Goal: Transaction & Acquisition: Download file/media

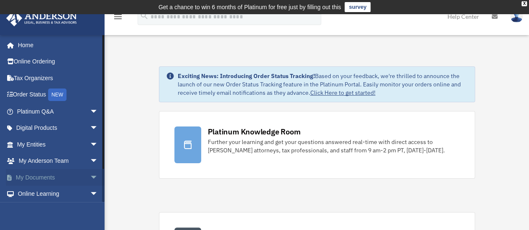
click at [90, 179] on span "arrow_drop_down" at bounding box center [98, 177] width 17 height 17
click at [32, 194] on link "Box" at bounding box center [61, 194] width 99 height 17
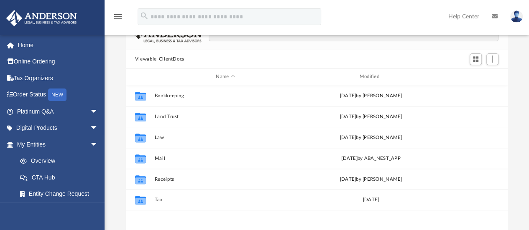
scroll to position [84, 0]
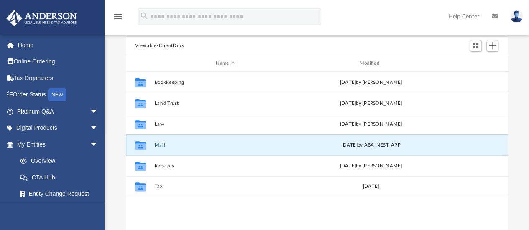
click at [159, 144] on button "Mail" at bounding box center [225, 144] width 142 height 5
click at [139, 147] on icon "grid" at bounding box center [140, 145] width 11 height 9
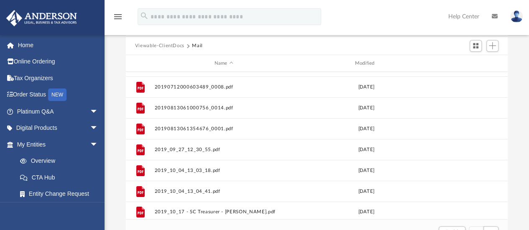
scroll to position [0, 0]
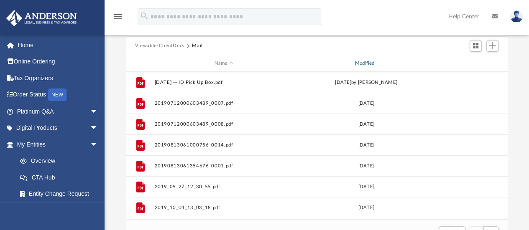
click at [370, 61] on div "Modified" at bounding box center [365, 64] width 139 height 8
click at [364, 63] on div "Modified" at bounding box center [365, 64] width 139 height 8
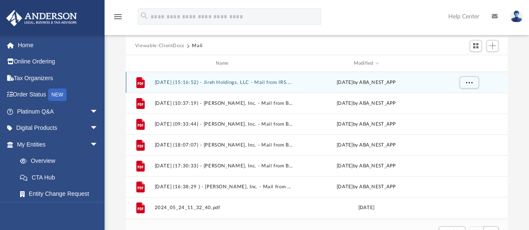
click at [226, 84] on button "[DATE] (15:16:52) - Jireh Holdings, LLC - Mail from IRS.pdf" at bounding box center [223, 82] width 139 height 5
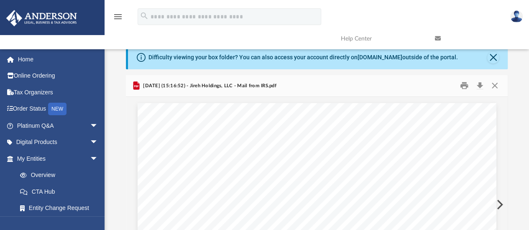
scroll to position [15, 0]
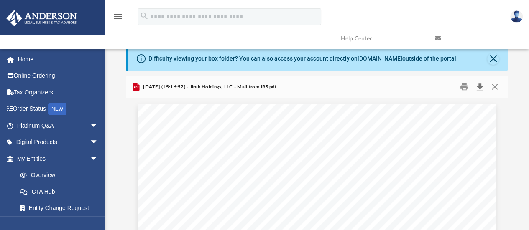
click at [478, 87] on button "Download" at bounding box center [479, 87] width 15 height 13
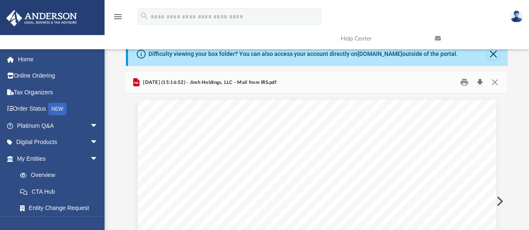
scroll to position [0, 0]
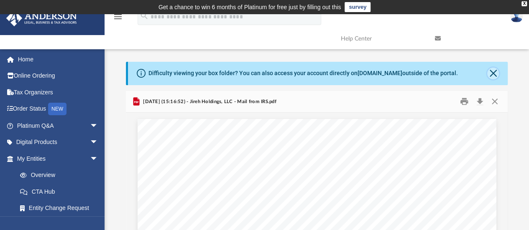
click at [490, 72] on button "Close" at bounding box center [493, 74] width 12 height 12
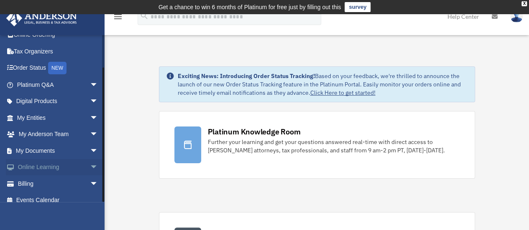
scroll to position [35, 0]
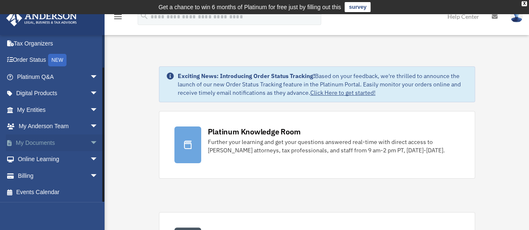
click at [48, 142] on link "My Documents arrow_drop_down" at bounding box center [58, 143] width 105 height 17
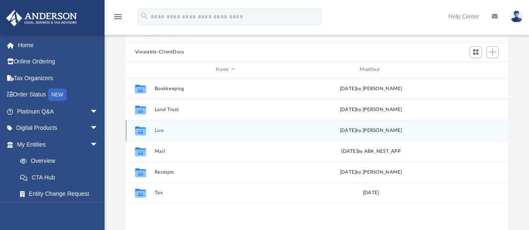
scroll to position [84, 0]
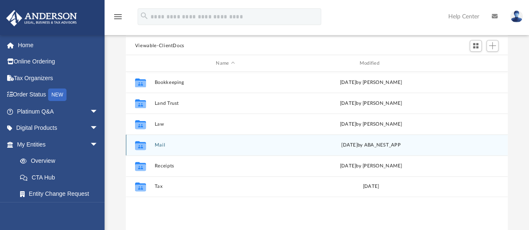
click at [157, 143] on button "Mail" at bounding box center [225, 144] width 142 height 5
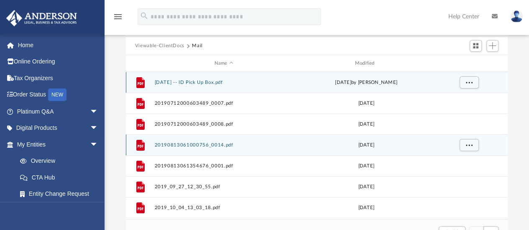
scroll to position [7, 7]
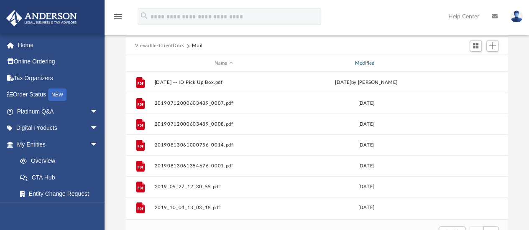
click at [368, 61] on div "Modified" at bounding box center [365, 64] width 139 height 8
